Goal: Information Seeking & Learning: Compare options

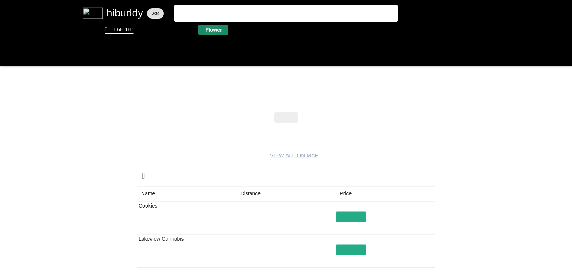
click at [211, 29] on flt-glass-pane at bounding box center [286, 137] width 572 height 275
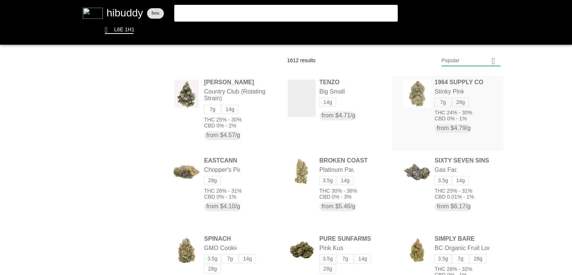
click at [423, 100] on flt-glass-pane at bounding box center [286, 137] width 572 height 275
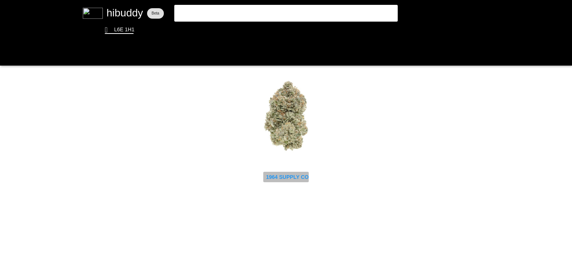
click at [277, 172] on flt-glass-pane at bounding box center [286, 137] width 572 height 275
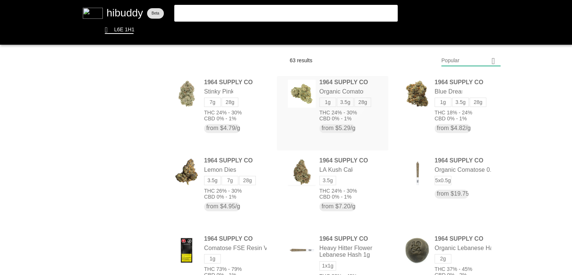
click at [346, 100] on flt-glass-pane at bounding box center [286, 137] width 572 height 275
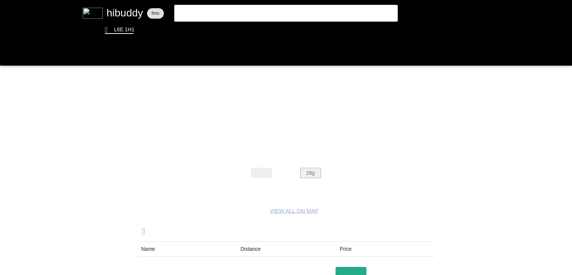
click at [307, 170] on flt-glass-pane at bounding box center [286, 137] width 572 height 275
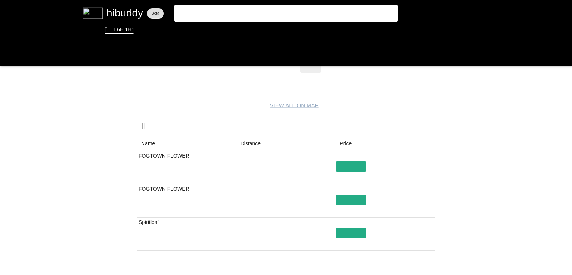
click at [250, 146] on flt-glass-pane at bounding box center [286, 137] width 572 height 275
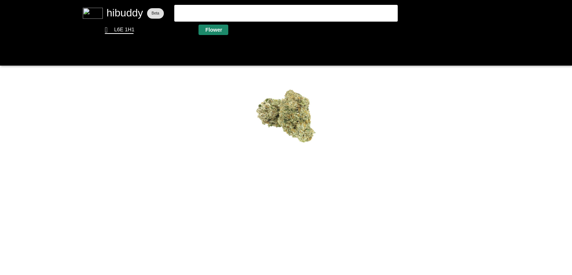
click at [221, 26] on flt-glass-pane at bounding box center [286, 137] width 572 height 275
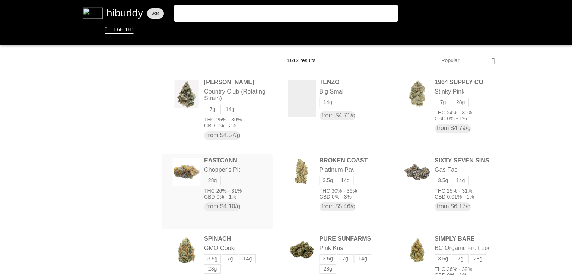
click at [241, 175] on flt-glass-pane at bounding box center [286, 137] width 572 height 275
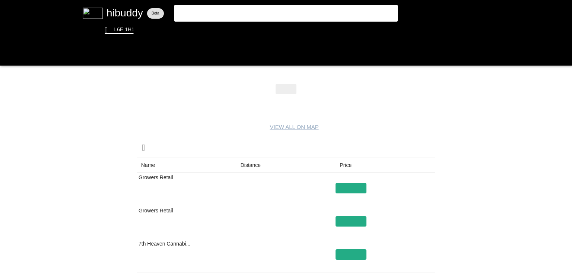
click at [254, 163] on flt-glass-pane at bounding box center [286, 137] width 572 height 275
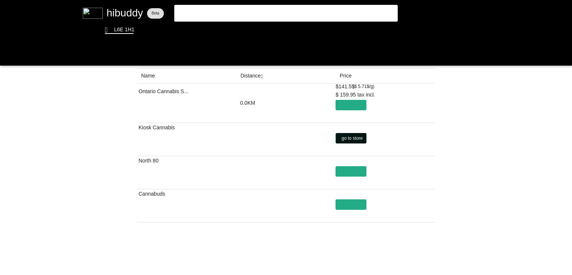
click at [341, 139] on flt-glass-pane at bounding box center [286, 137] width 572 height 275
click at [352, 136] on flt-glass-pane at bounding box center [286, 137] width 572 height 275
